Goal: Information Seeking & Learning: Learn about a topic

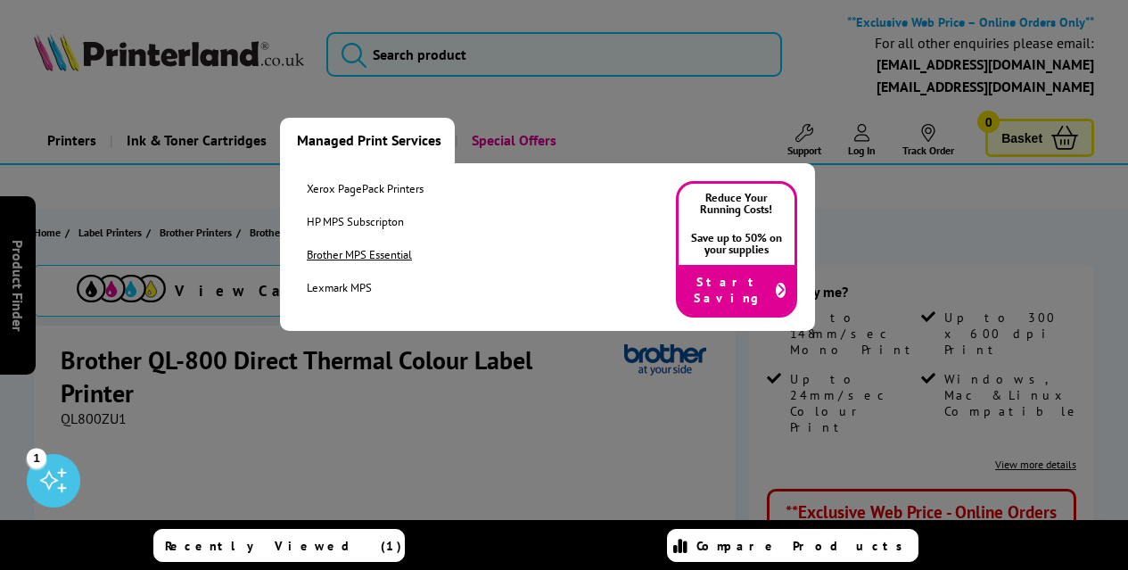
click at [377, 258] on link "Brother MPS Essential" at bounding box center [365, 254] width 117 height 15
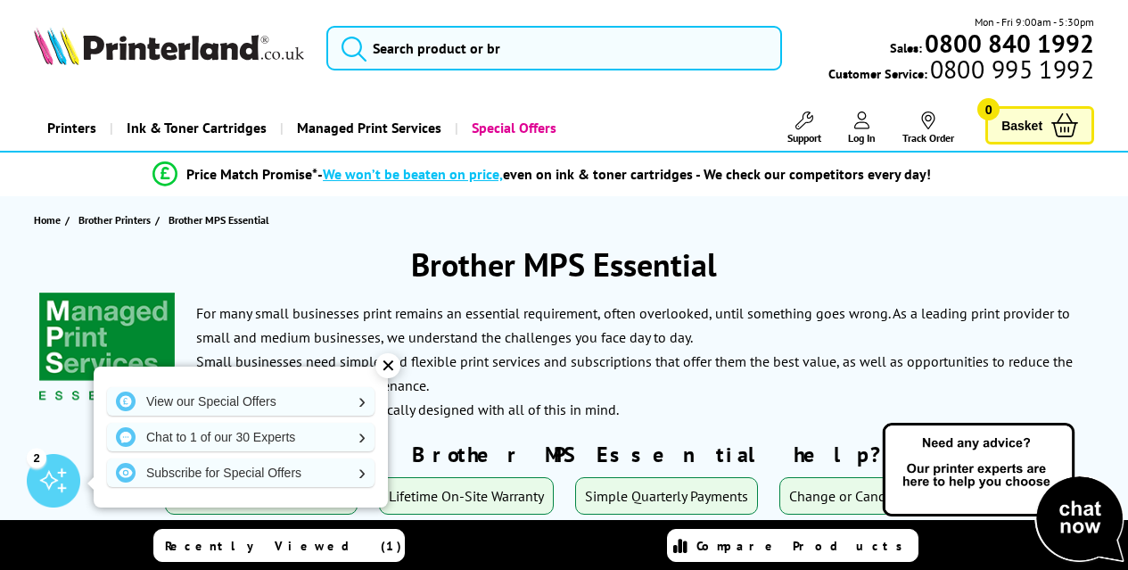
scroll to position [182, 0]
